Goal: Find specific page/section: Find specific page/section

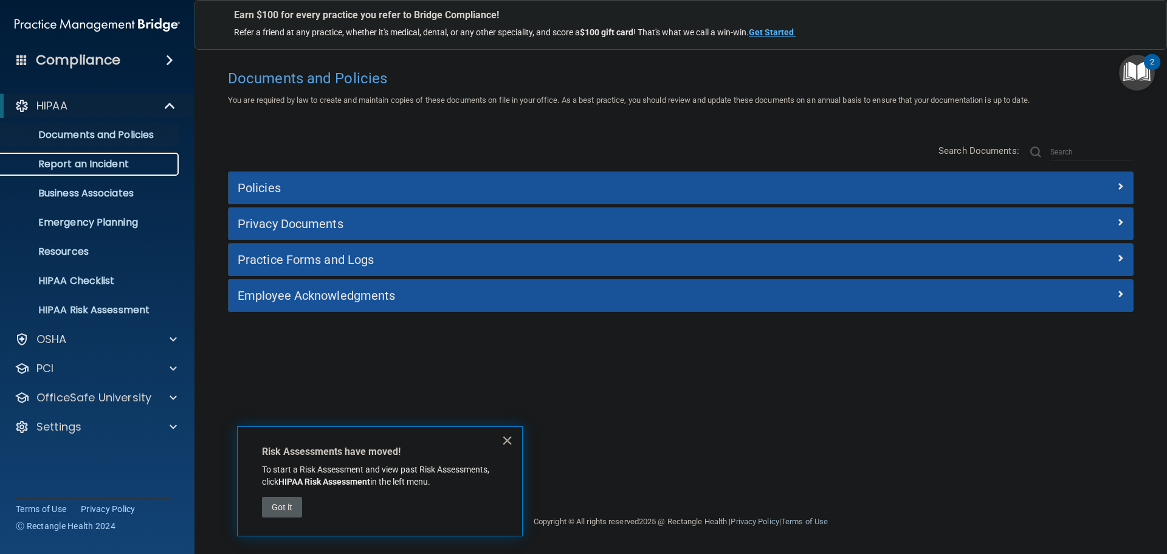
click at [95, 165] on p "Report an Incident" at bounding box center [91, 164] width 166 height 12
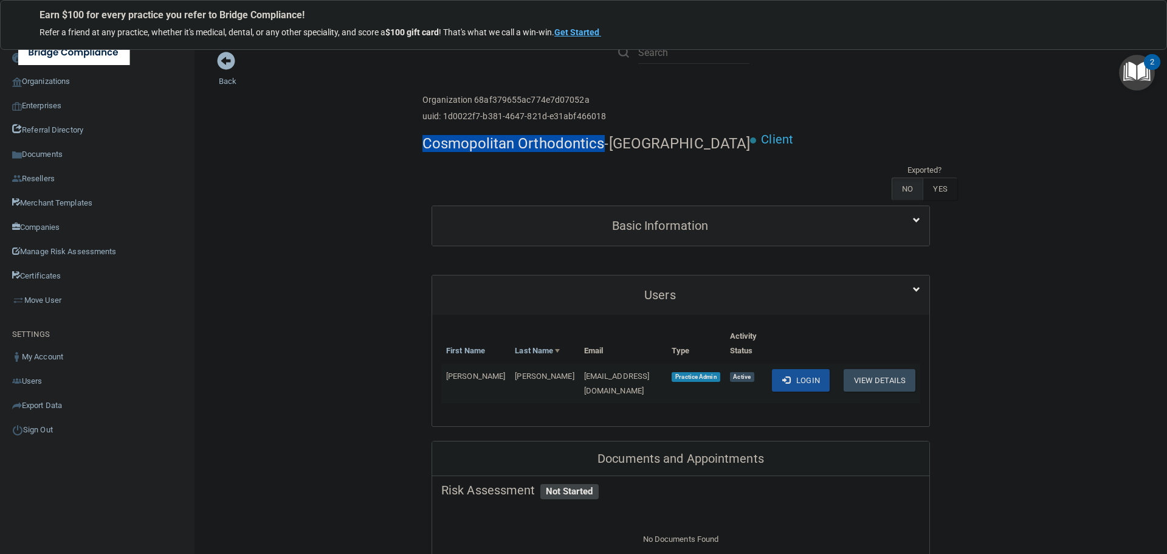
drag, startPoint x: 598, startPoint y: 142, endPoint x: 417, endPoint y: 149, distance: 181.3
copy h4 "Cosmopolitan Orthodontics"
click at [51, 83] on link "Organizations" at bounding box center [97, 81] width 195 height 24
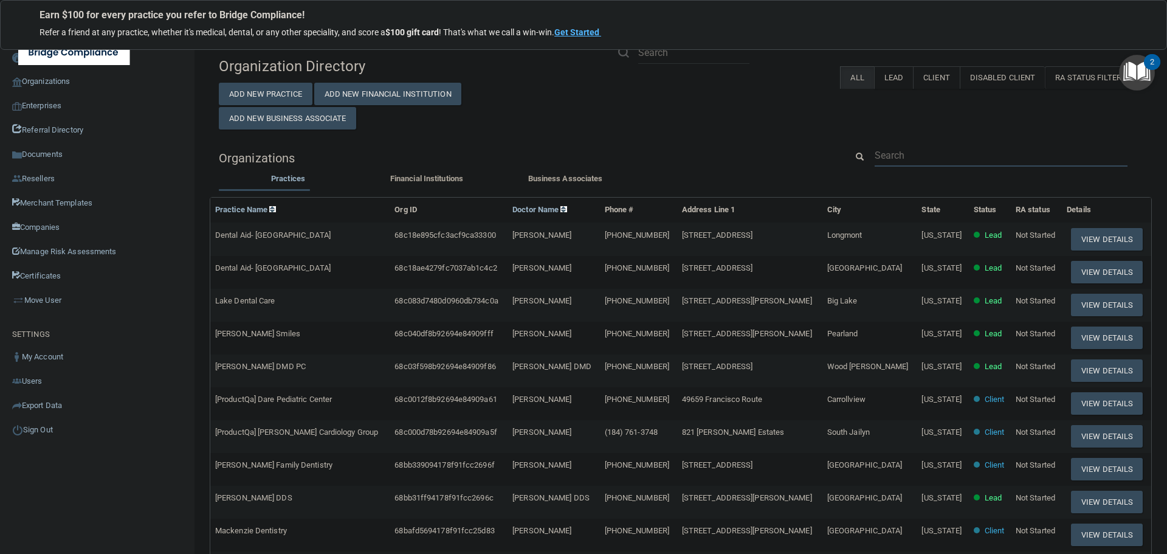
click at [909, 150] on input "text" at bounding box center [1001, 155] width 253 height 22
paste input "Cosmopolitan Orthodontics"
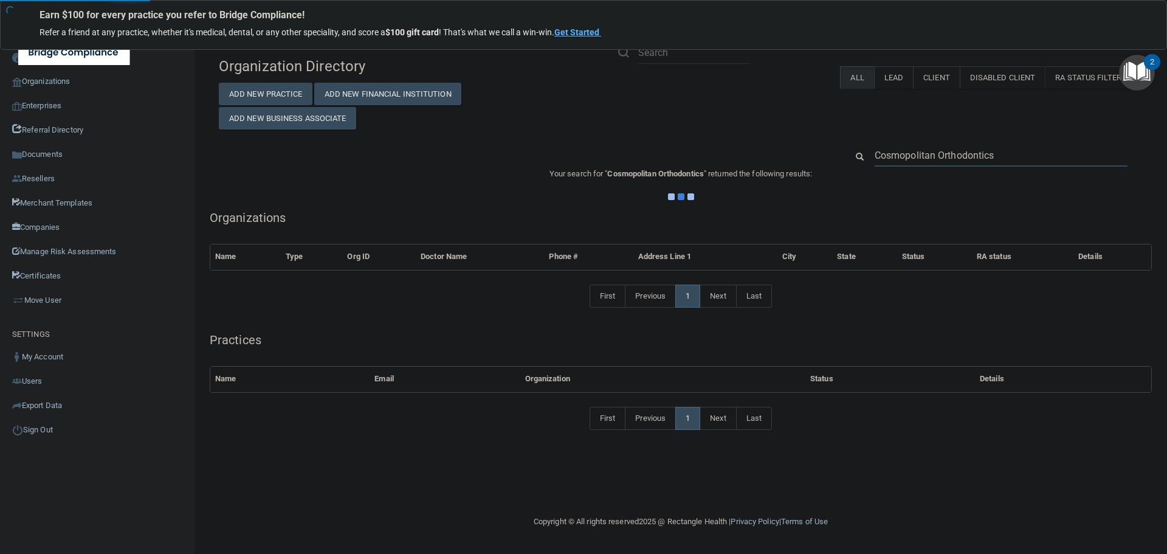
type input "Cosmopolitan Orthodontics"
click at [760, 128] on div "Organization Directory Add New Practice Add New Financial Institution Add New B…" at bounding box center [681, 90] width 942 height 78
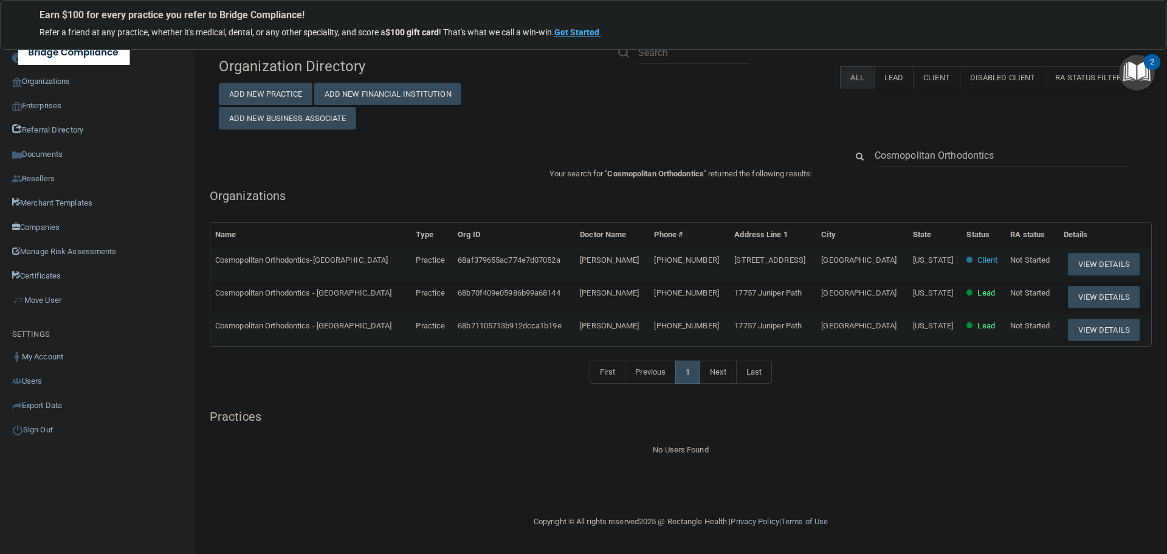
drag, startPoint x: 642, startPoint y: 261, endPoint x: 577, endPoint y: 261, distance: 64.4
click at [577, 261] on td "Dr. Trudy Bonvino" at bounding box center [612, 263] width 74 height 33
copy span "Dr. Trudy Bonvino"
drag, startPoint x: 1003, startPoint y: 152, endPoint x: 852, endPoint y: 152, distance: 150.7
click at [852, 152] on div "Cosmopolitan Orthodontics" at bounding box center [995, 155] width 314 height 22
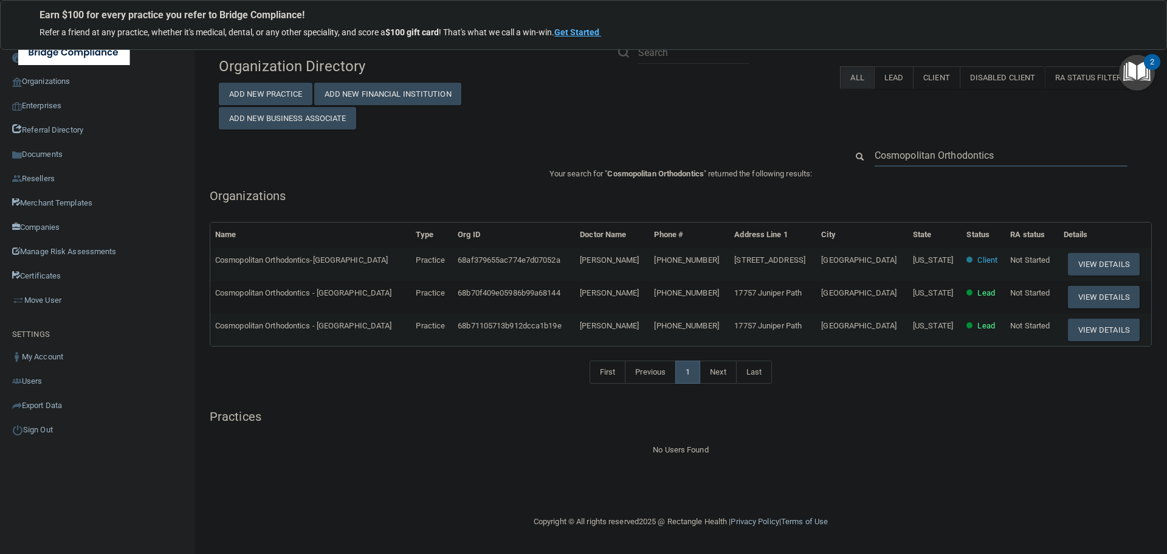
paste input "Dr. Trudy Bonvino"
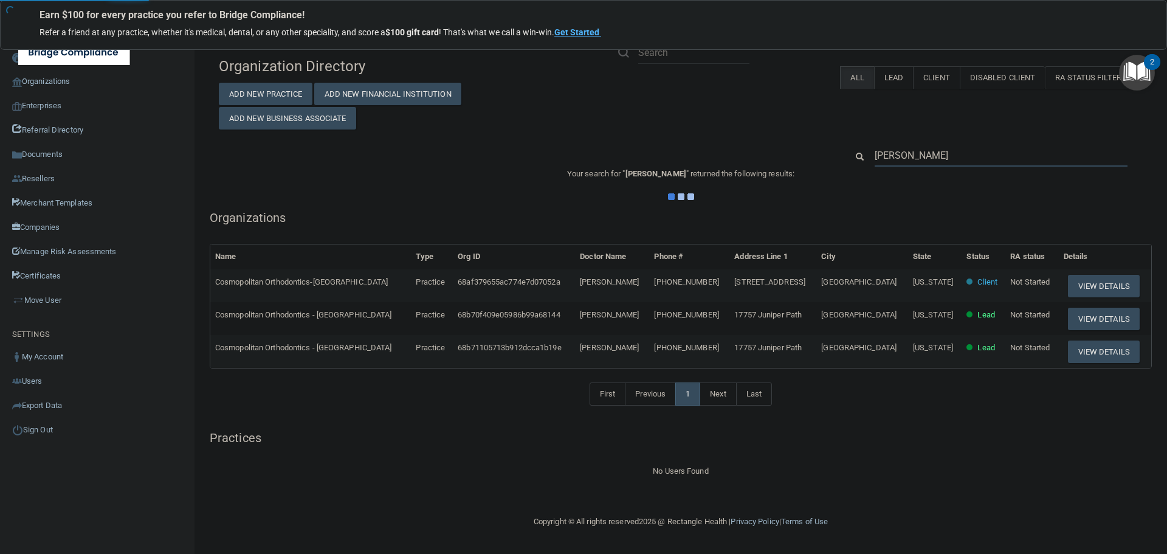
type input "Dr. Trudy Bonvino"
click at [791, 128] on div "Organization Directory Add New Practice Add New Financial Institution Add New B…" at bounding box center [681, 90] width 942 height 78
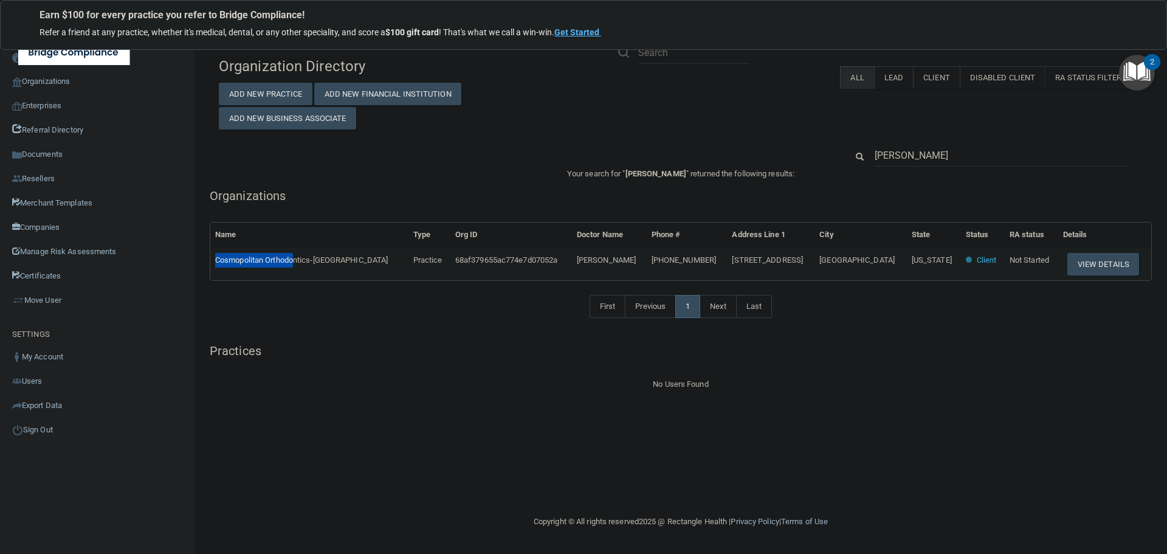
drag, startPoint x: 295, startPoint y: 259, endPoint x: 214, endPoint y: 253, distance: 81.6
click at [214, 253] on td "Cosmopolitan Orthodontics-Prior Lake" at bounding box center [309, 263] width 198 height 33
copy span "Cosmopolitan Orthodo"
drag, startPoint x: 951, startPoint y: 160, endPoint x: 830, endPoint y: 162, distance: 121.0
click at [830, 162] on div "Dr. Trudy Bonvino" at bounding box center [681, 155] width 942 height 22
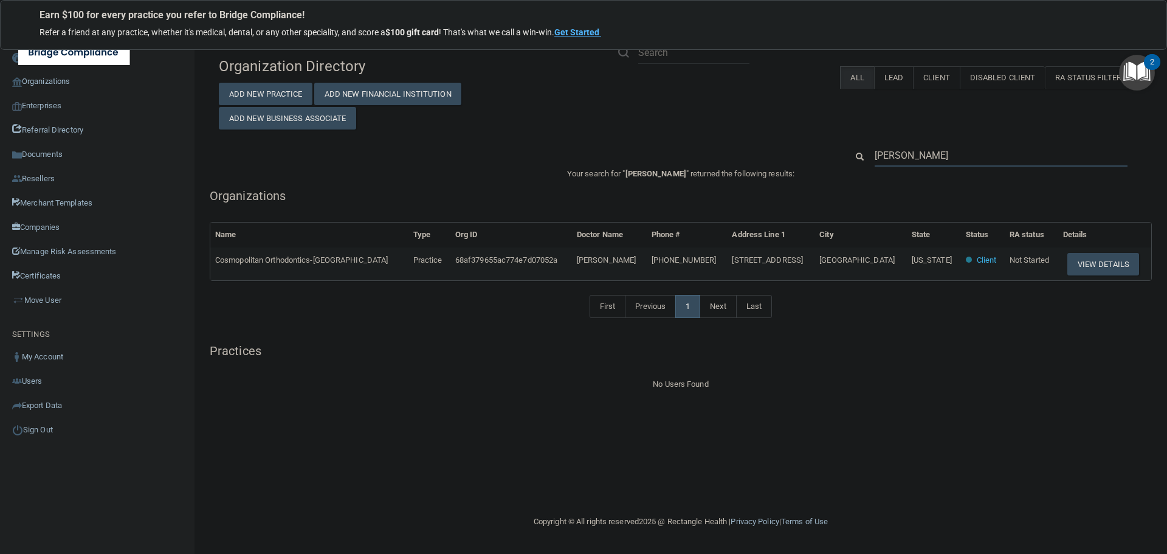
paste input "Cosmopolitan Orthod"
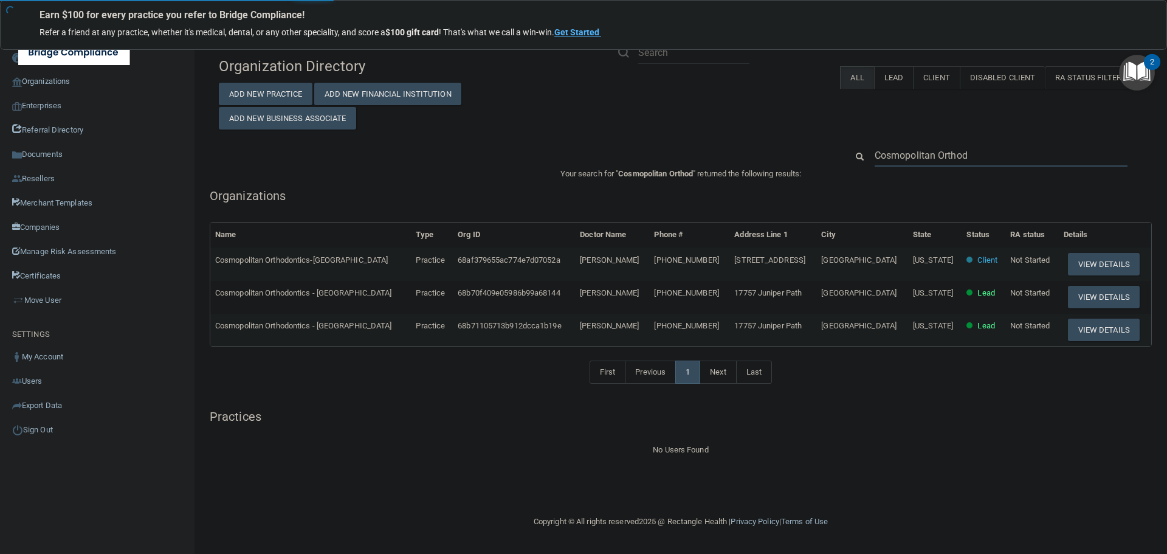
type input "Cosmopolitan Ortho"
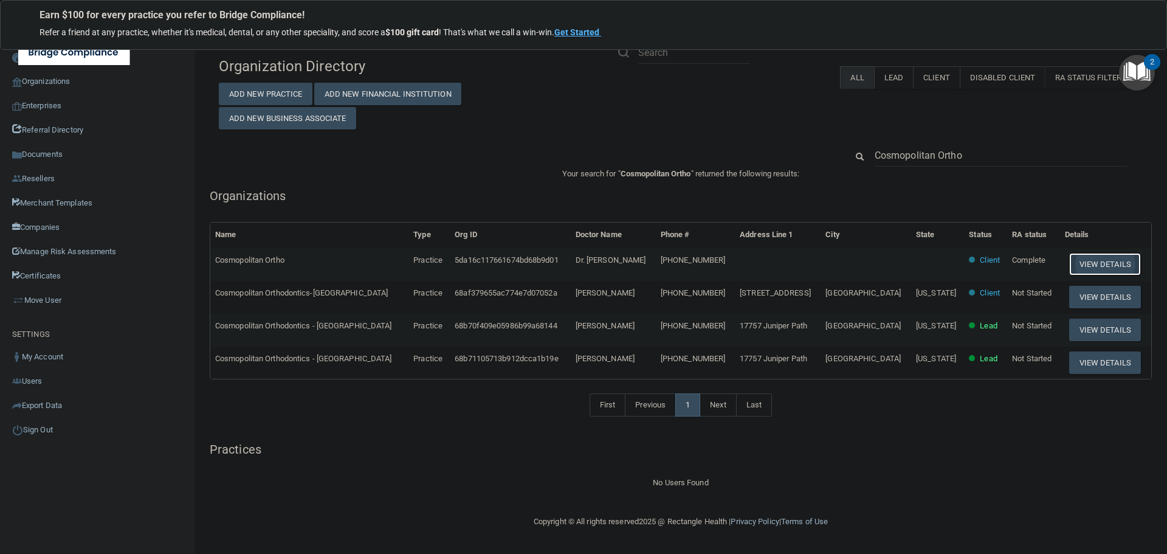
click at [1084, 263] on button "View Details" at bounding box center [1105, 264] width 72 height 22
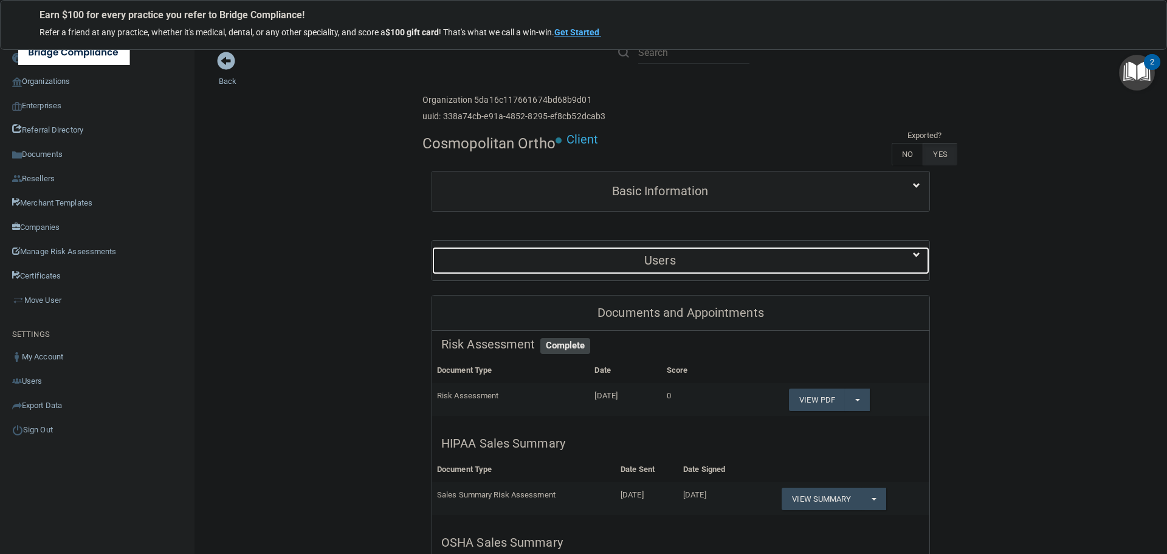
click at [650, 261] on h5 "Users" at bounding box center [660, 259] width 438 height 13
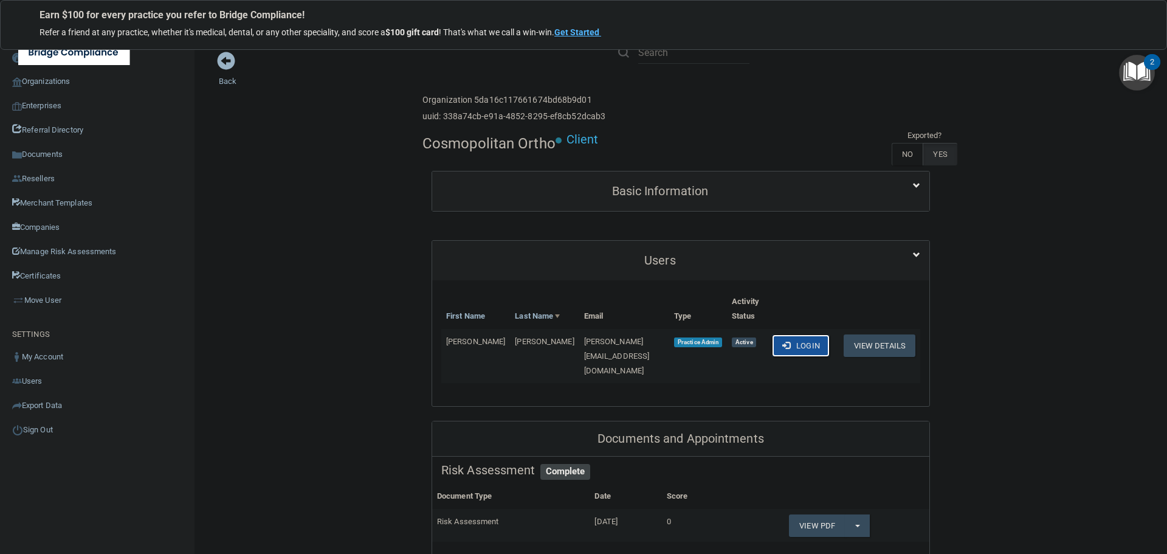
click at [795, 343] on button "Login" at bounding box center [801, 345] width 58 height 22
click at [602, 343] on span "[PERSON_NAME][EMAIL_ADDRESS][DOMAIN_NAME]" at bounding box center [617, 356] width 66 height 38
copy td "[PERSON_NAME][EMAIL_ADDRESS][DOMAIN_NAME]"
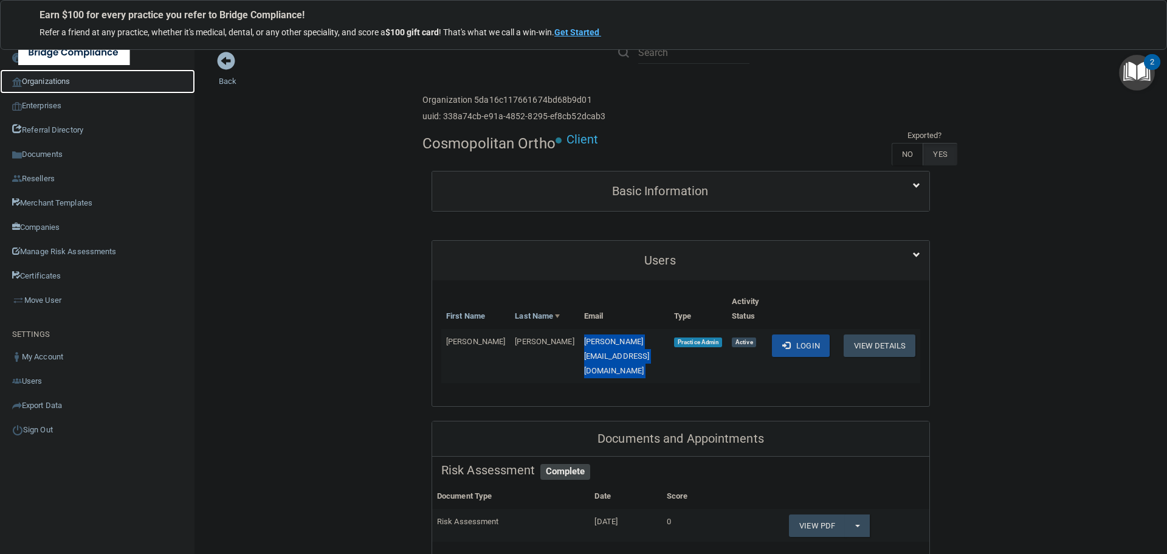
click at [61, 84] on link "Organizations" at bounding box center [97, 81] width 195 height 24
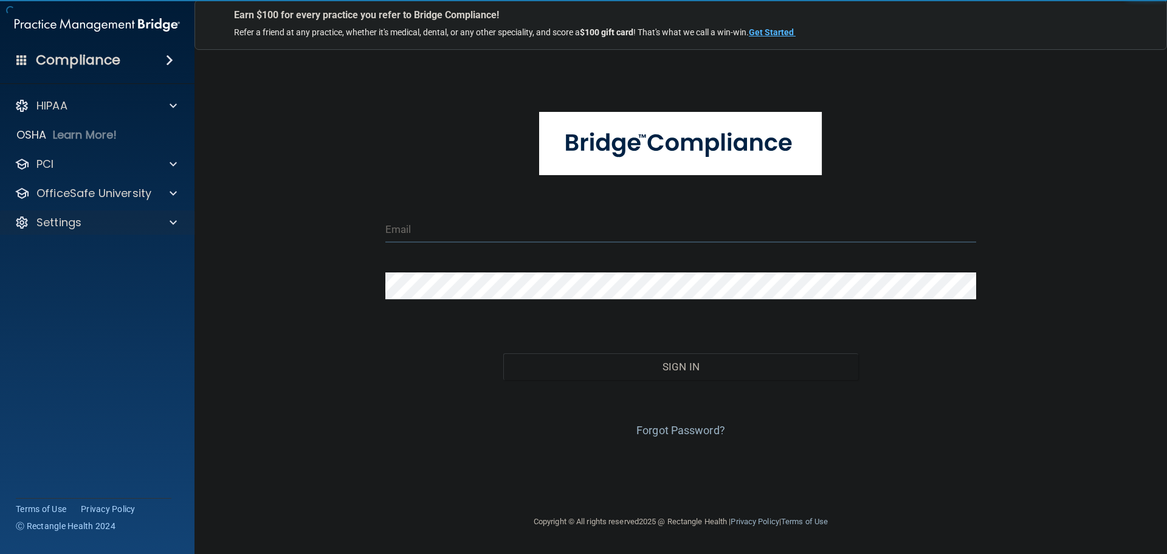
type input "cfletcher@rectanglehealth.com"
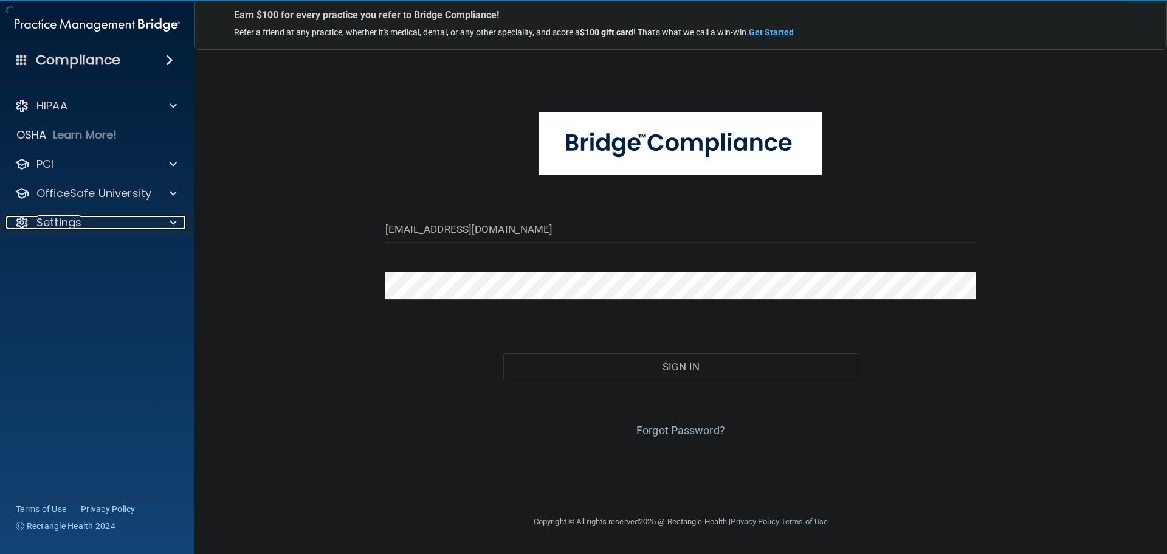
click at [96, 219] on div "Settings" at bounding box center [80, 222] width 150 height 15
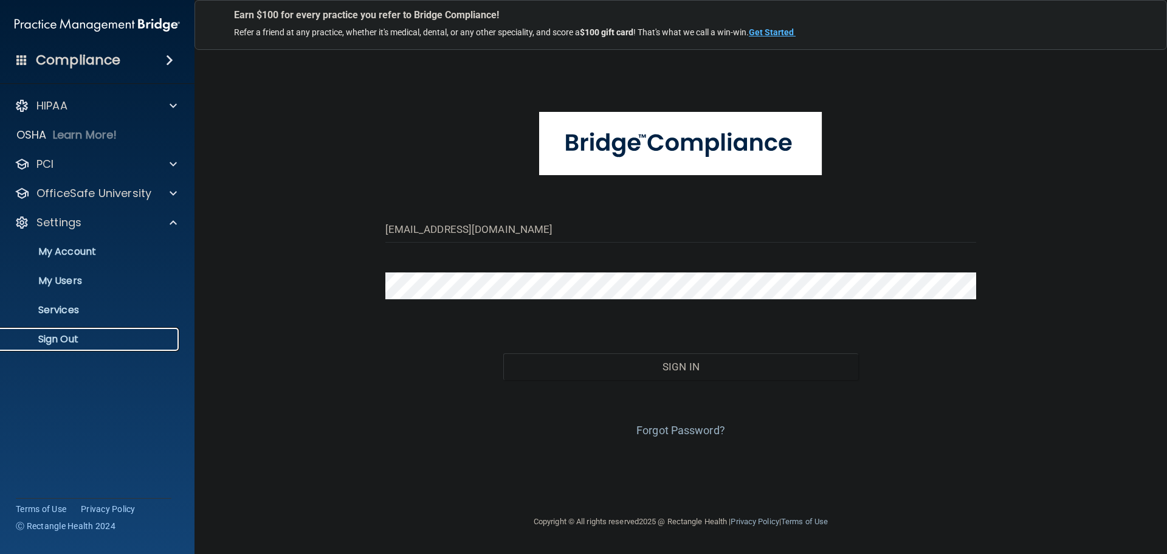
click at [74, 341] on p "Sign Out" at bounding box center [91, 339] width 166 height 12
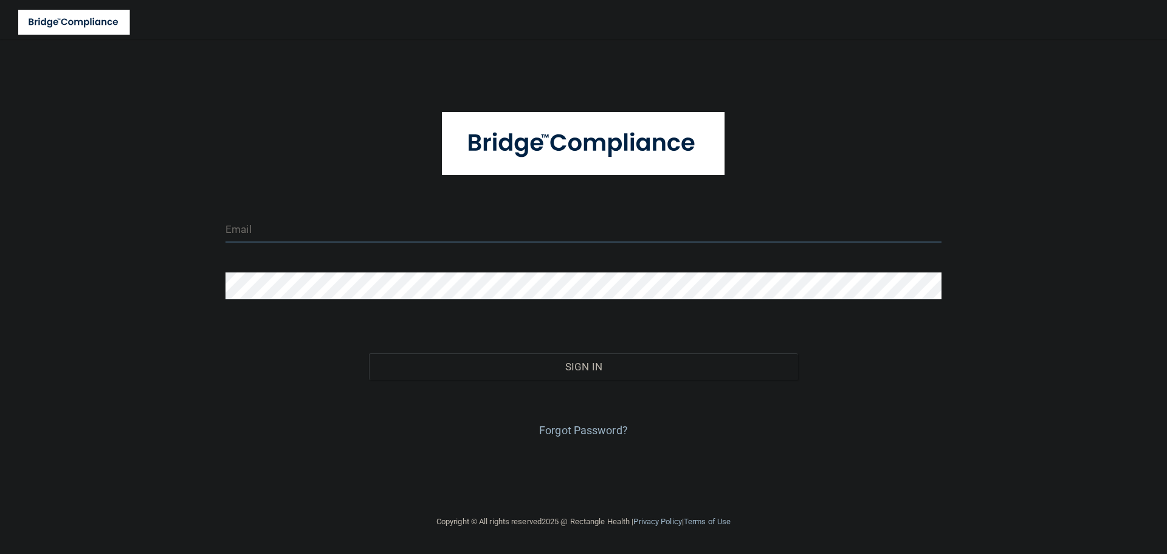
type input "cfletcher@rectanglehealth.com"
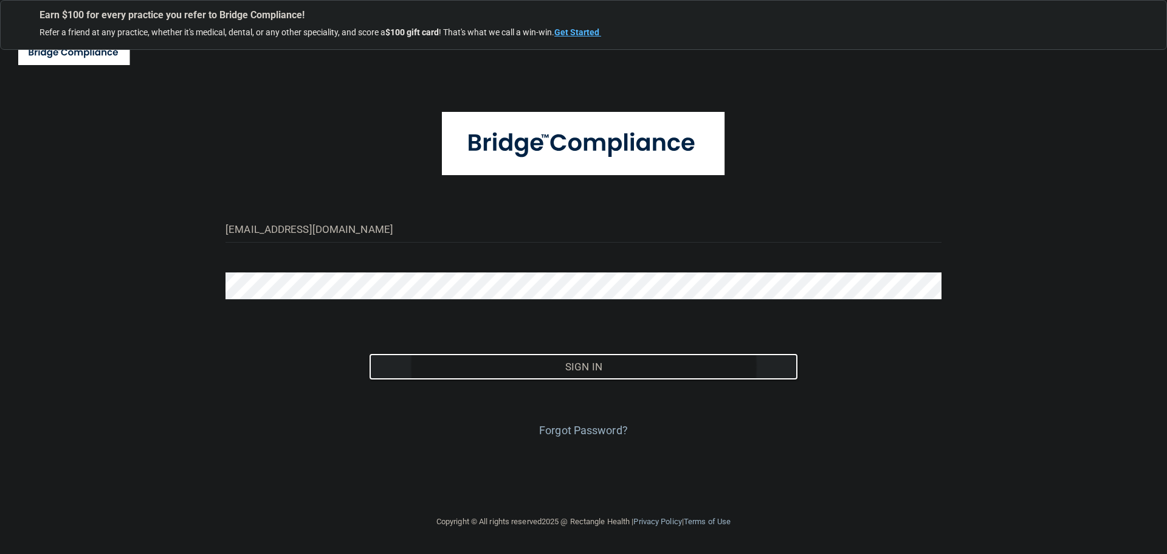
click at [546, 362] on button "Sign In" at bounding box center [584, 366] width 430 height 27
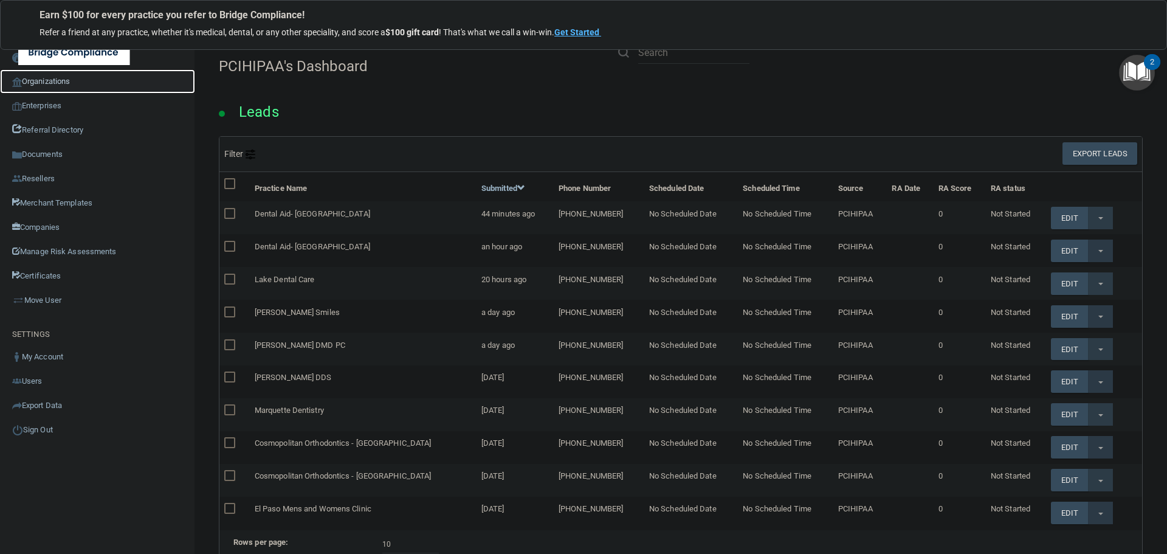
click at [54, 85] on link "Organizations" at bounding box center [97, 81] width 195 height 24
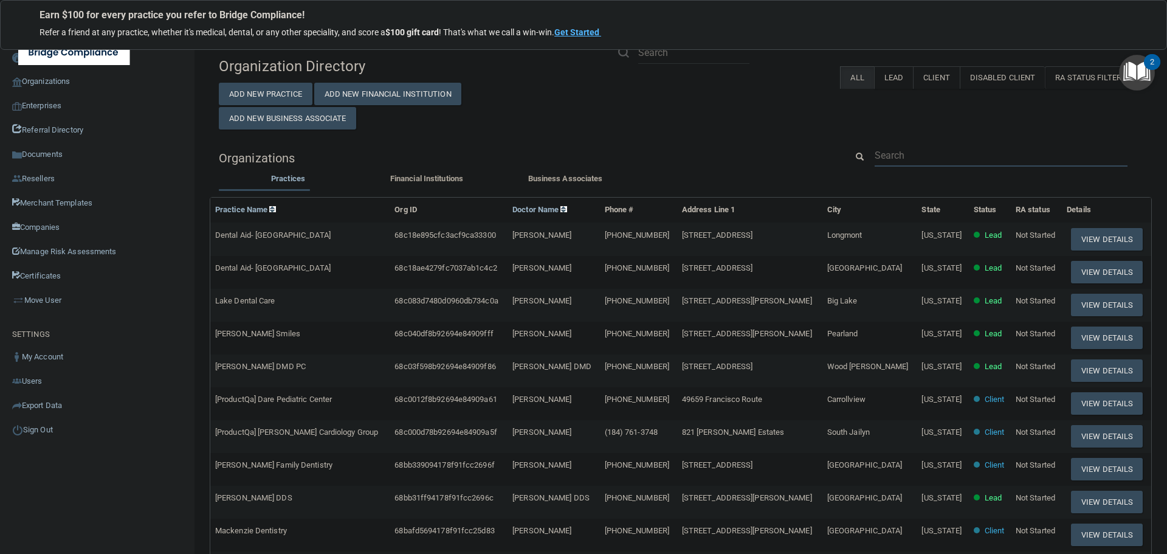
click at [882, 156] on input "text" at bounding box center [1001, 155] width 253 height 22
paste input "rshepley@gldpdental.com"
type input "rshepley@gldpdental.com"
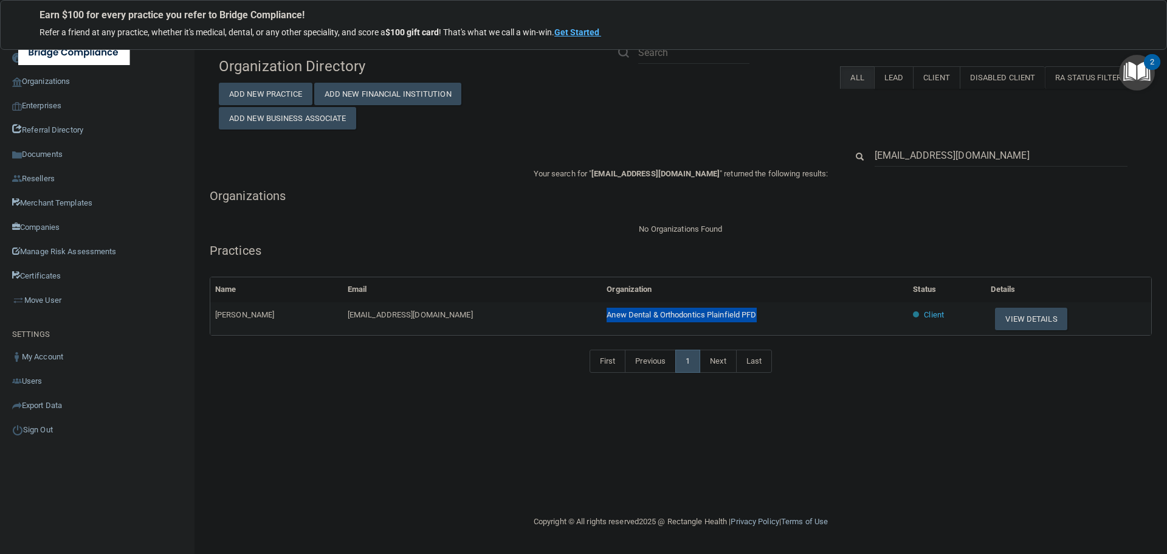
drag, startPoint x: 727, startPoint y: 318, endPoint x: 543, endPoint y: 315, distance: 184.2
click at [543, 315] on tr "Rachael Shepley rshepley@gldpdental.com Anew Dental & Orthodontics Plainfield P…" at bounding box center [680, 318] width 941 height 33
copy tr "Anew Dental & Orthodontics Plainfield PFD"
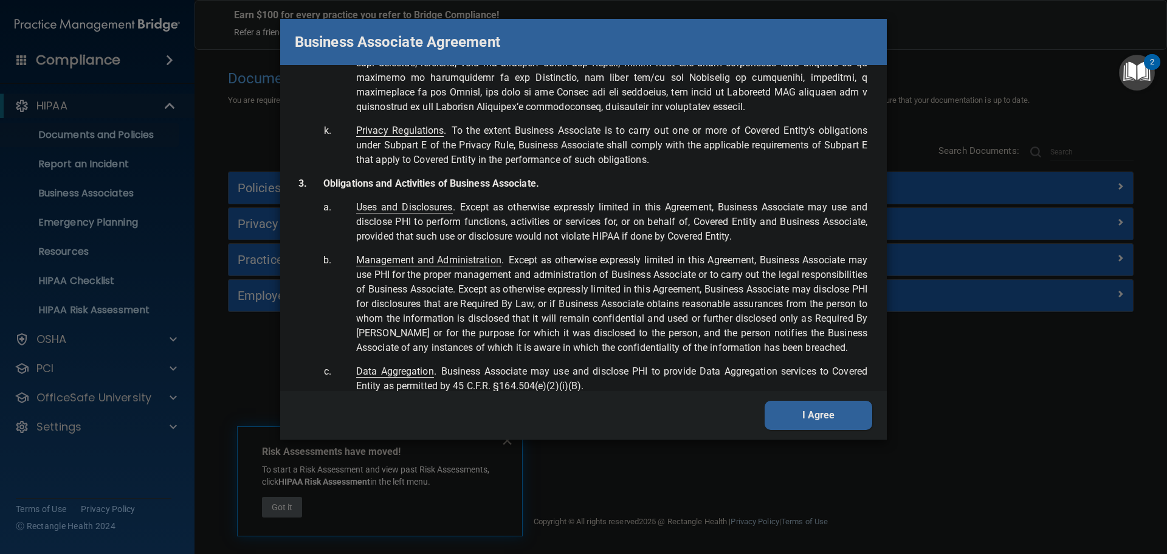
scroll to position [2478, 0]
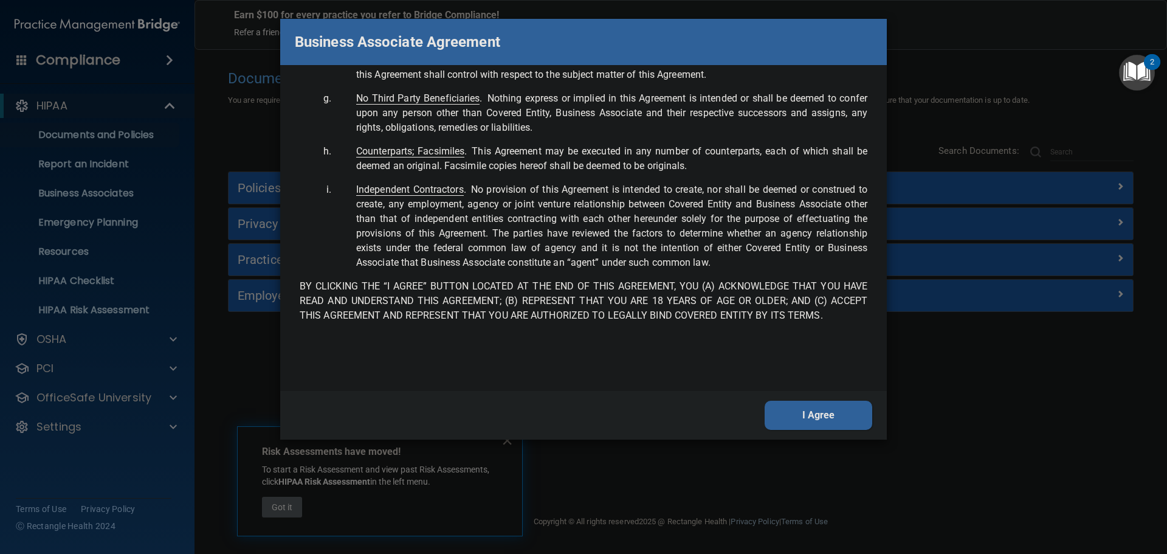
click at [832, 422] on button "I Agree" at bounding box center [819, 415] width 108 height 29
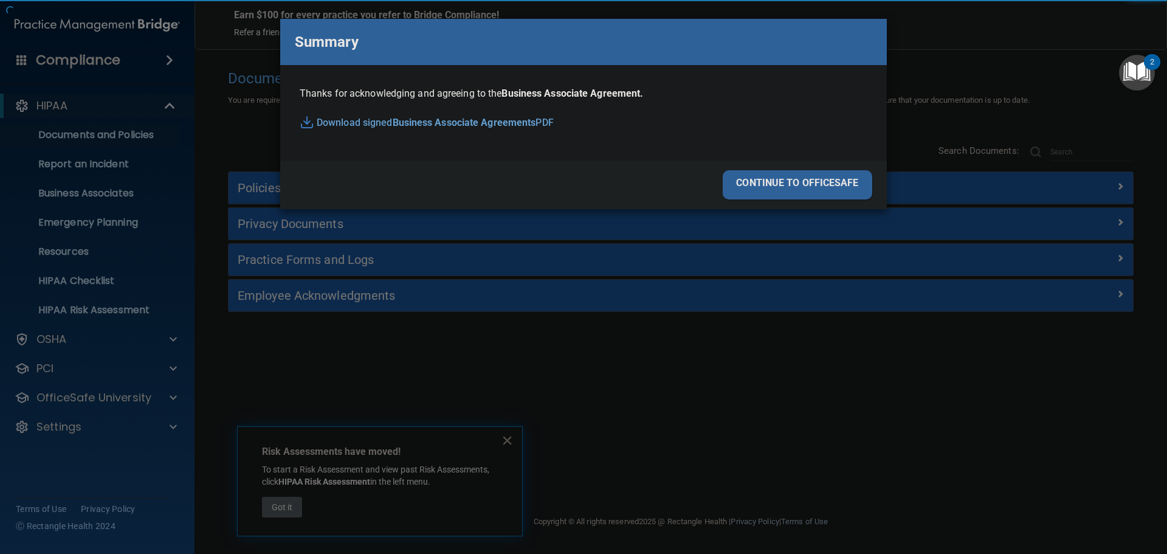
click at [831, 421] on div "Business Associate Agreement Please sign this updated Business Associate Agreem…" at bounding box center [583, 277] width 1167 height 554
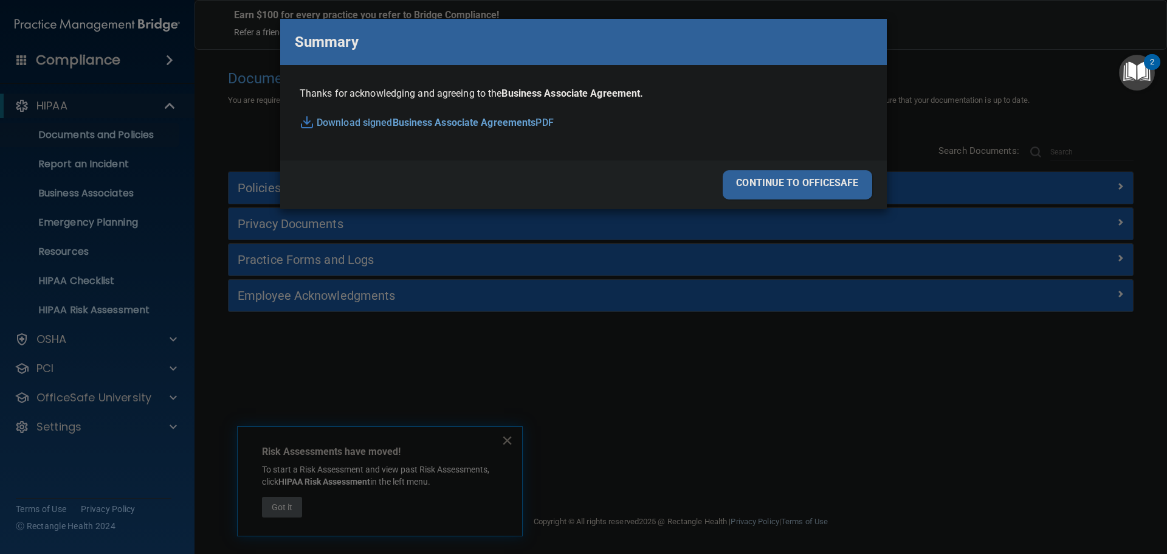
click at [788, 177] on div "continue to officesafe" at bounding box center [798, 184] width 150 height 29
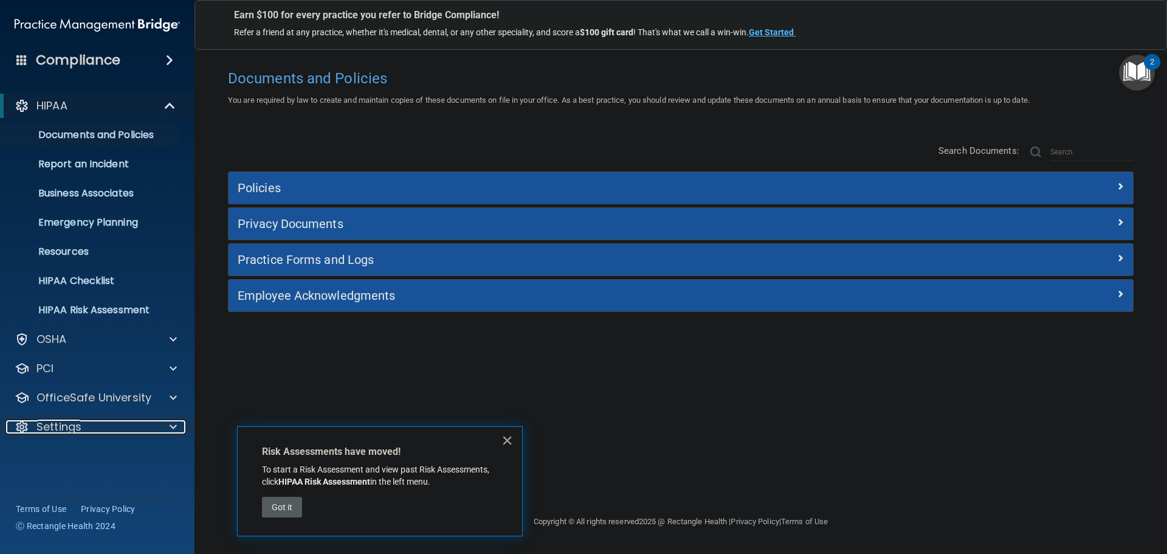
click at [159, 427] on div at bounding box center [171, 426] width 30 height 15
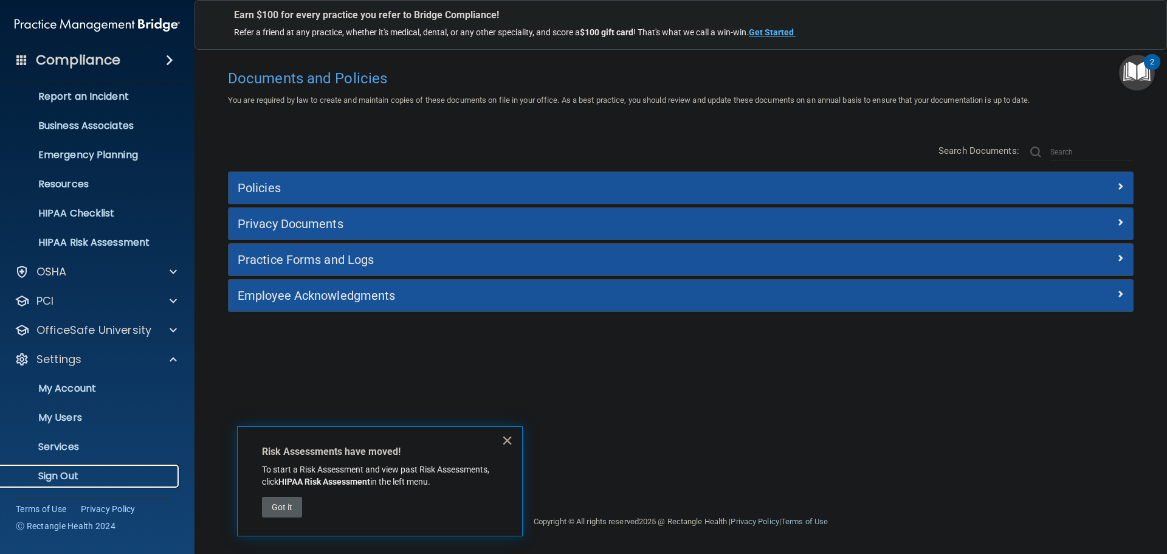
click at [68, 476] on p "Sign Out" at bounding box center [91, 476] width 166 height 12
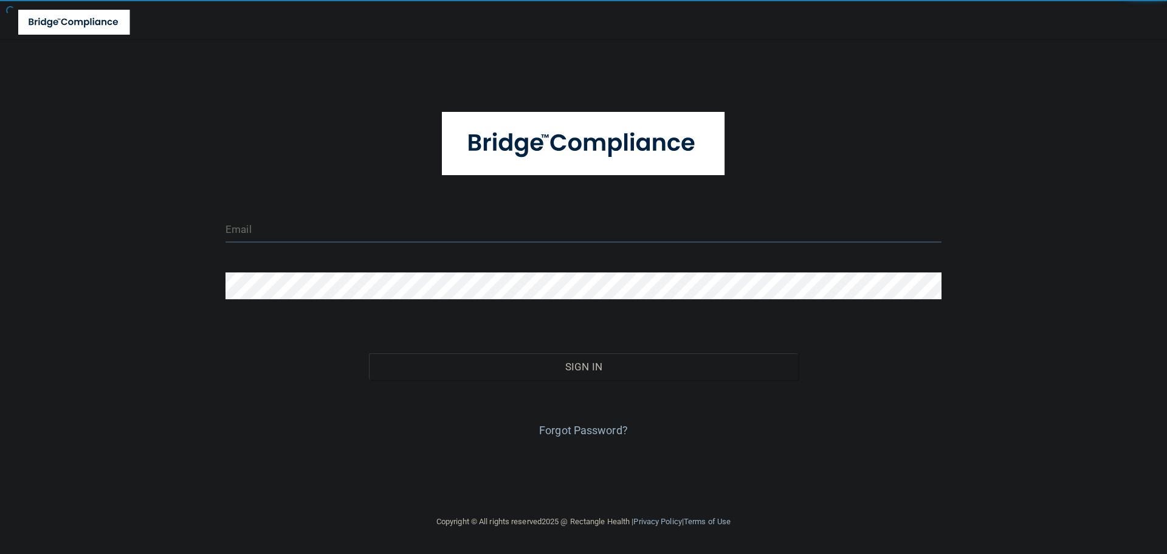
type input "cfletcher@rectanglehealth.com"
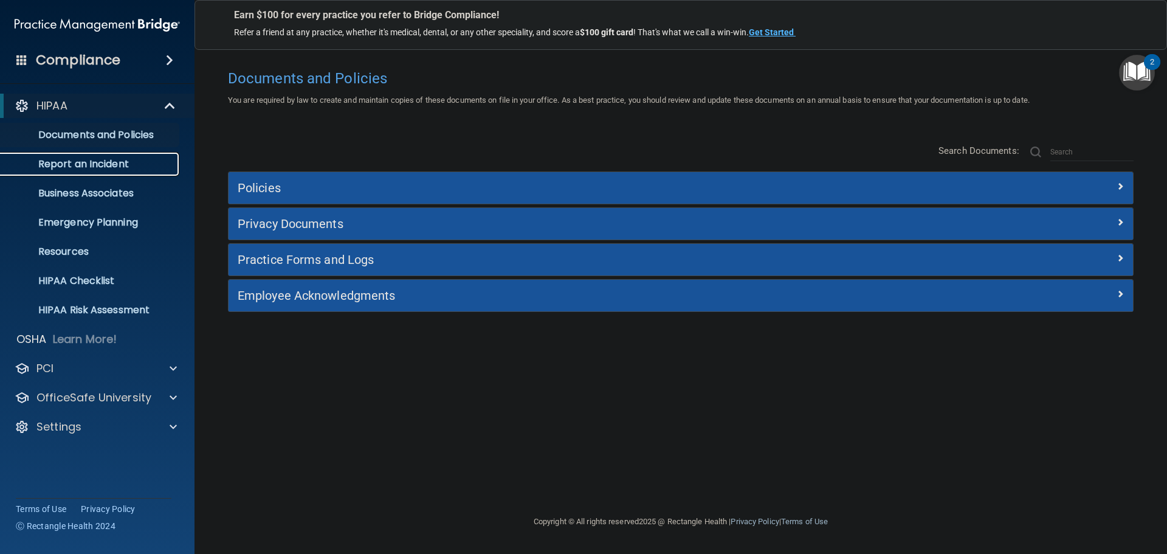
click at [103, 161] on p "Report an Incident" at bounding box center [91, 164] width 166 height 12
